Goal: Task Accomplishment & Management: Manage account settings

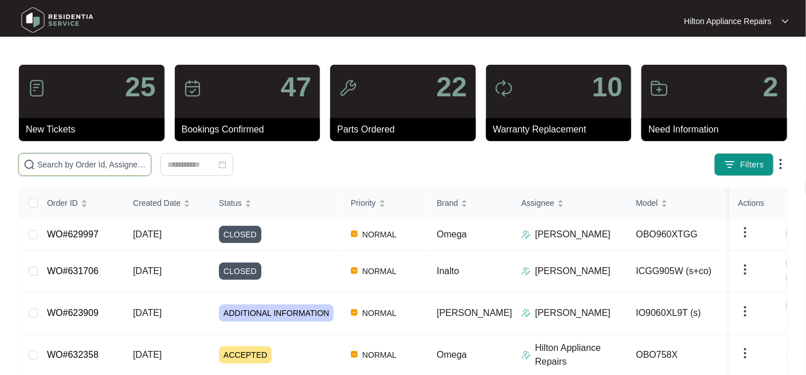
click at [49, 164] on input "text" at bounding box center [91, 164] width 109 height 13
paste input "WO#632358"
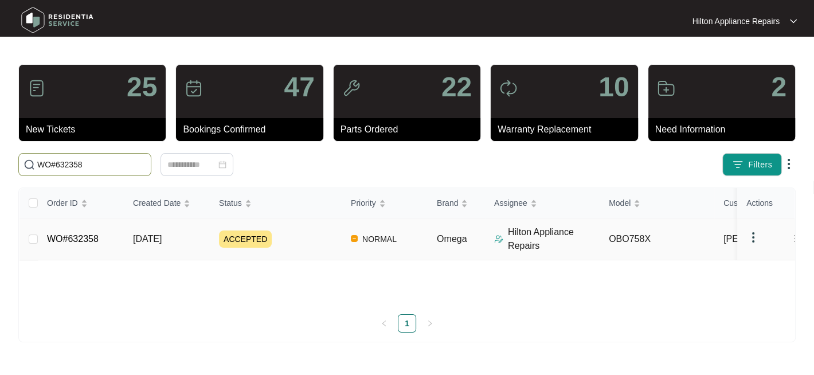
type input "WO#632358"
click at [146, 236] on span "[DATE]" at bounding box center [147, 239] width 29 height 10
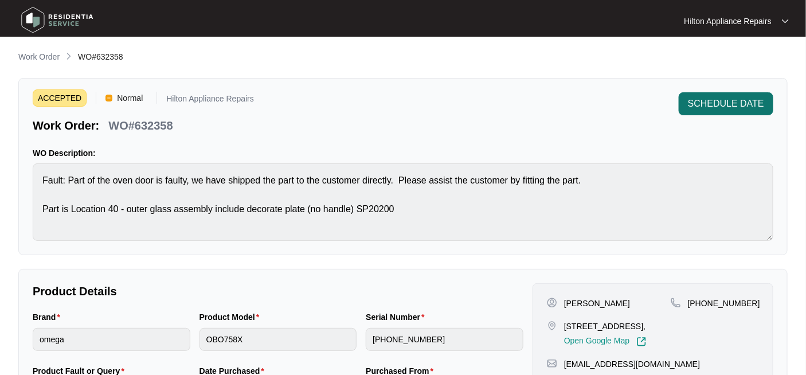
click at [643, 108] on span "SCHEDULE DATE" at bounding box center [726, 104] width 76 height 14
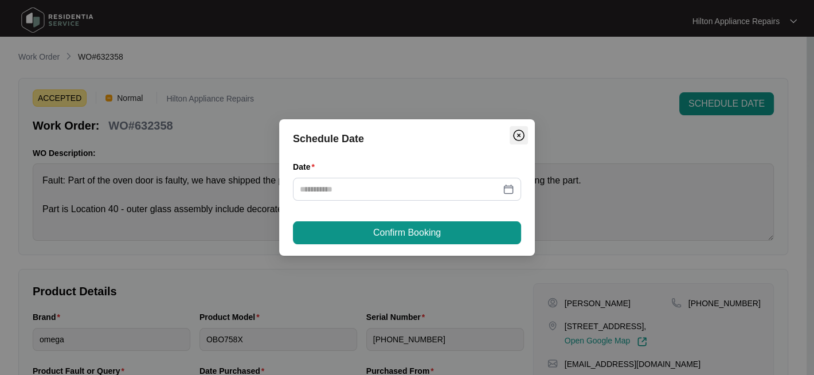
click at [519, 136] on img "Close" at bounding box center [519, 135] width 14 height 14
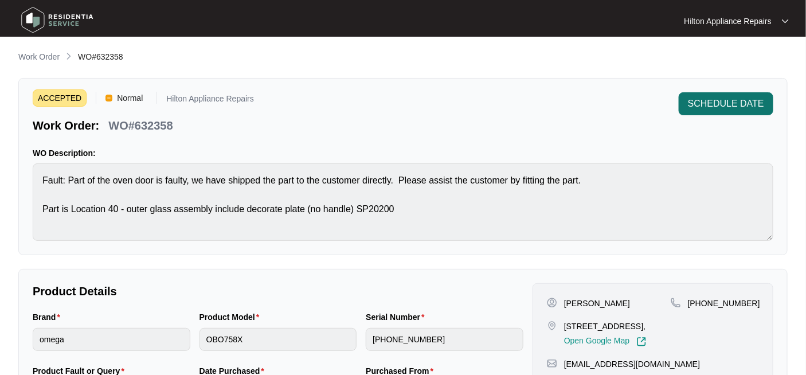
click at [643, 104] on span "SCHEDULE DATE" at bounding box center [726, 104] width 76 height 14
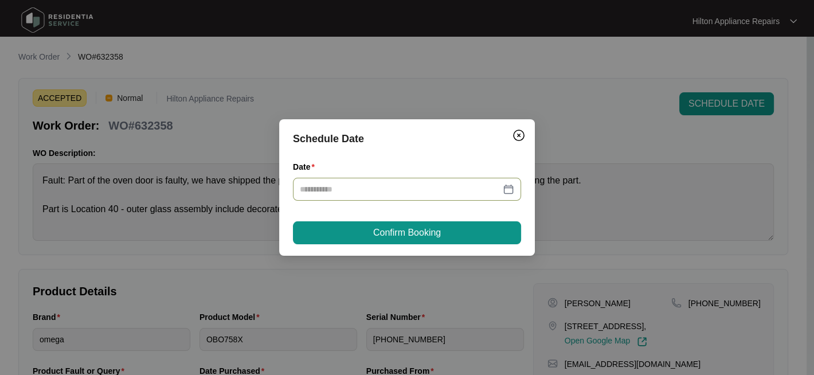
click at [512, 192] on div at bounding box center [407, 189] width 214 height 13
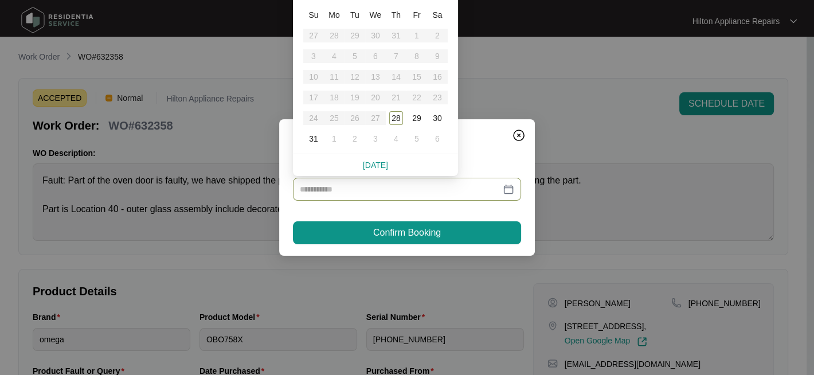
type input "**********"
click at [417, 117] on div "29" at bounding box center [417, 118] width 14 height 14
type input "**********"
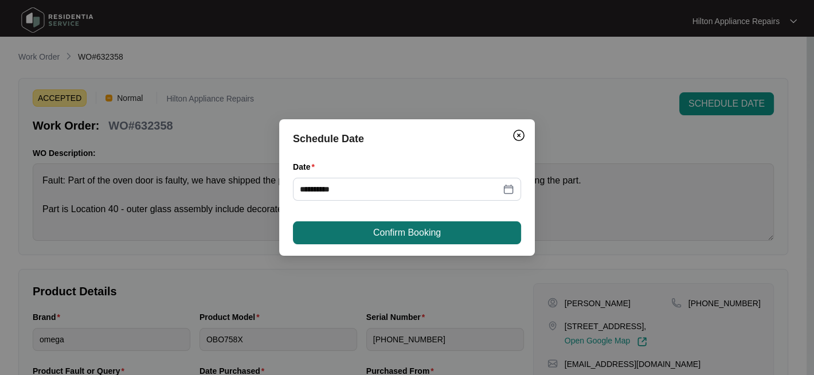
click at [409, 234] on span "Confirm Booking" at bounding box center [407, 233] width 68 height 14
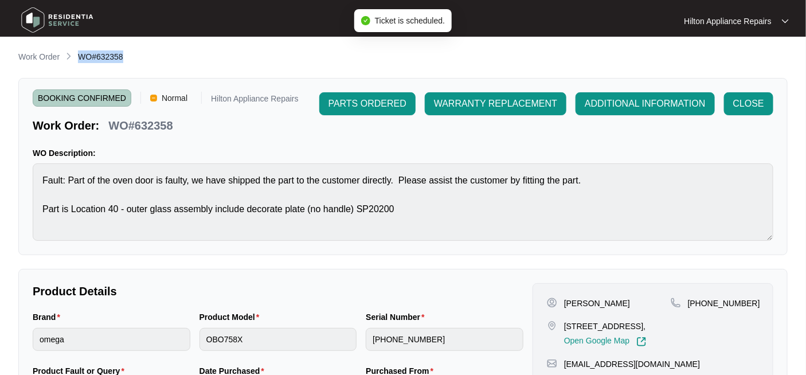
drag, startPoint x: 107, startPoint y: 60, endPoint x: 77, endPoint y: 56, distance: 30.0
click at [77, 56] on div "Work Order WO#632358" at bounding box center [402, 57] width 769 height 14
copy span "WO#632358"
click at [32, 58] on p "Work Order" at bounding box center [38, 56] width 41 height 11
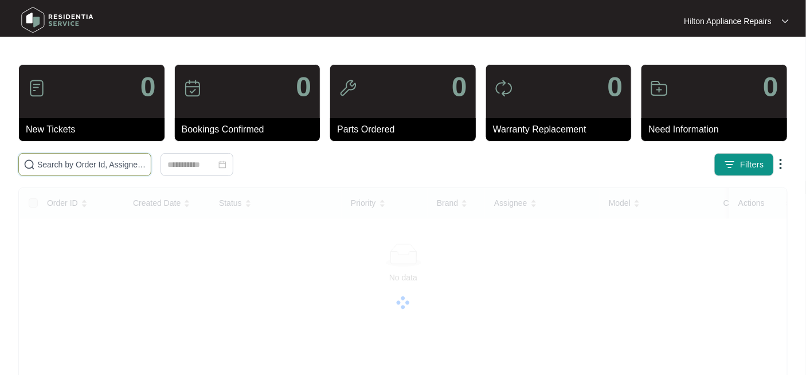
click at [52, 162] on input "text" at bounding box center [91, 164] width 109 height 13
paste input "WO#632358"
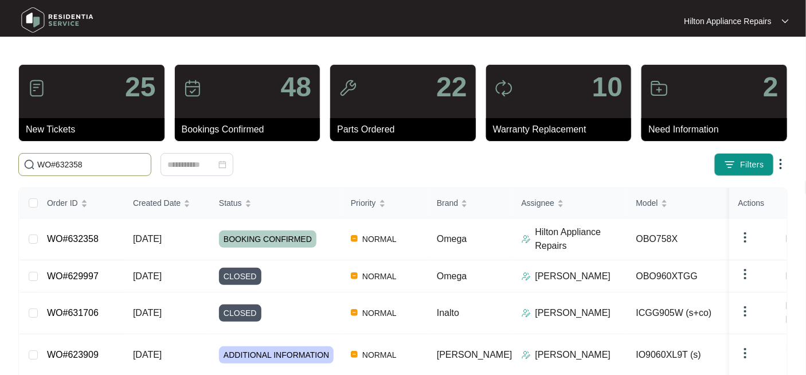
click at [101, 165] on input "WO#632358" at bounding box center [91, 164] width 109 height 13
drag, startPoint x: 54, startPoint y: 163, endPoint x: -2, endPoint y: 160, distance: 55.6
click at [0, 160] on html "Hilton Appliance Repairs Hilton App... 25 New Tickets 48 Bookings Confirmed 22 …" at bounding box center [403, 317] width 806 height 634
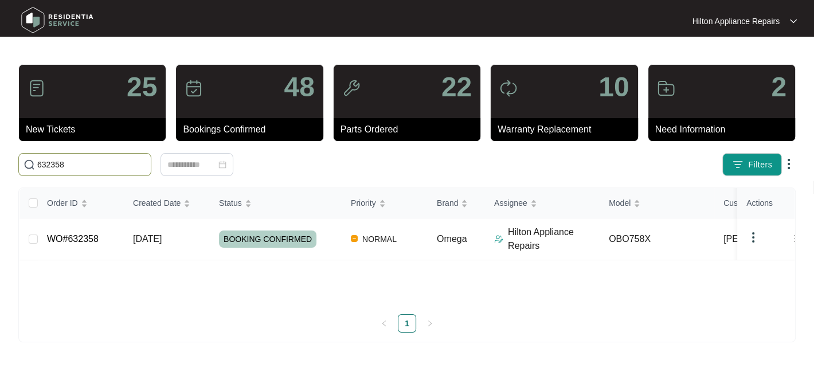
click at [91, 163] on input "632358" at bounding box center [91, 164] width 109 height 13
type input "632358"
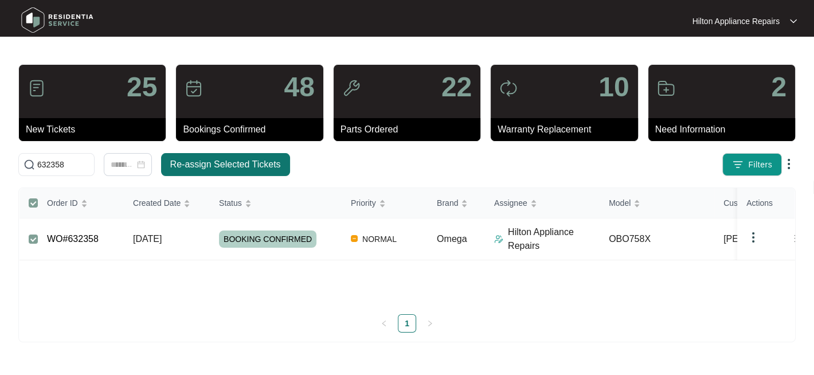
click at [254, 164] on span "Re-assign Selected Tickets" at bounding box center [225, 165] width 111 height 14
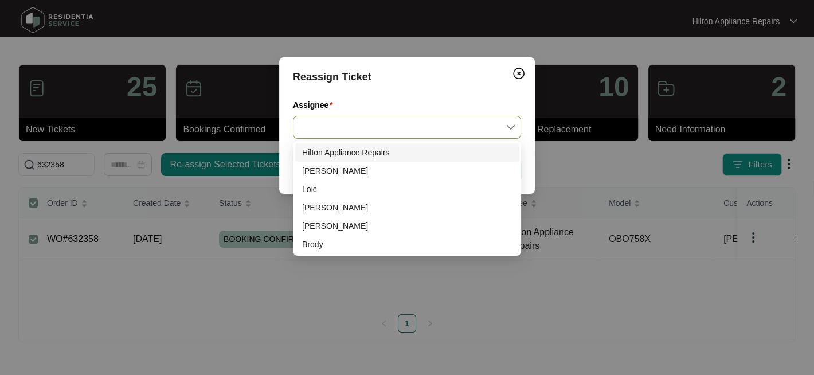
click at [508, 126] on input "Assignee" at bounding box center [407, 127] width 214 height 22
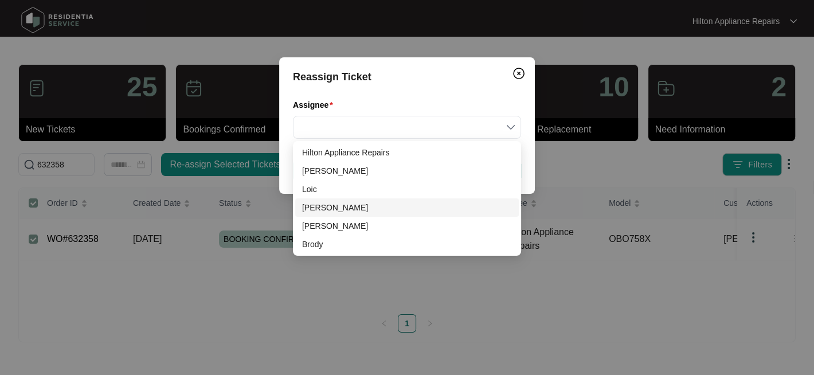
click at [316, 208] on div "Joel" at bounding box center [407, 207] width 210 height 13
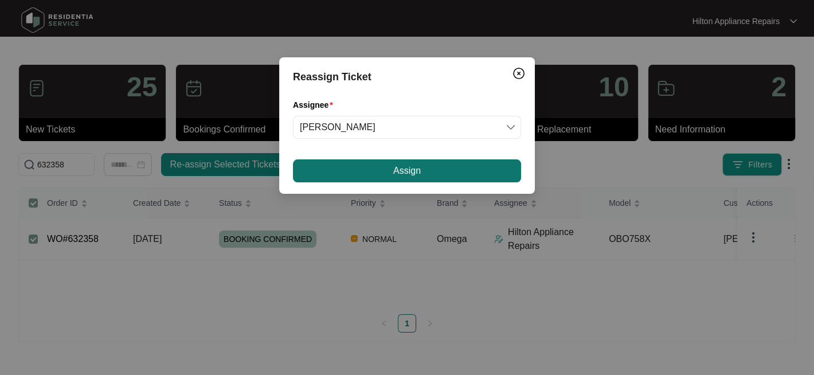
click at [392, 175] on button "Assign" at bounding box center [407, 170] width 228 height 23
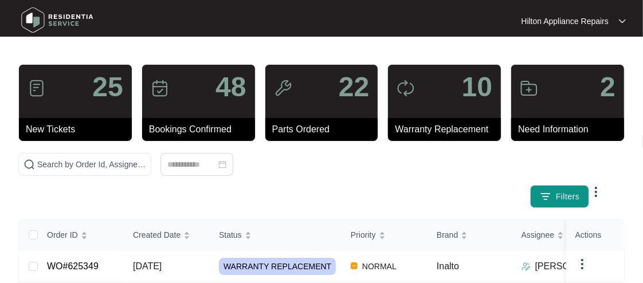
click at [617, 164] on div "Filters" at bounding box center [322, 180] width 616 height 55
drag, startPoint x: 601, startPoint y: 163, endPoint x: 631, endPoint y: 184, distance: 36.6
